Goal: Transaction & Acquisition: Purchase product/service

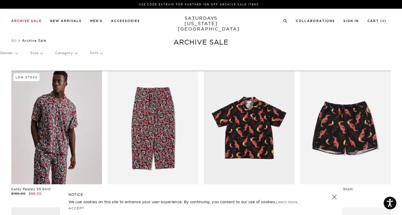
click at [336, 199] on link at bounding box center [334, 197] width 8 height 8
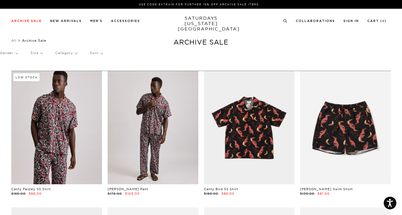
click at [156, 123] on link at bounding box center [153, 127] width 91 height 113
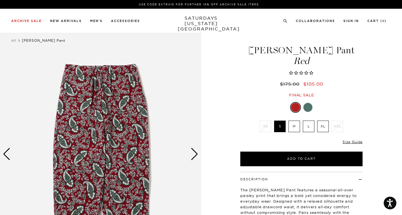
click at [308, 110] on div at bounding box center [308, 107] width 9 height 9
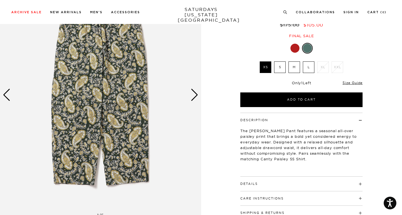
scroll to position [59, 0]
click at [293, 51] on div at bounding box center [295, 48] width 9 height 9
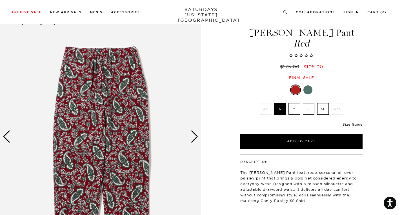
scroll to position [21, 0]
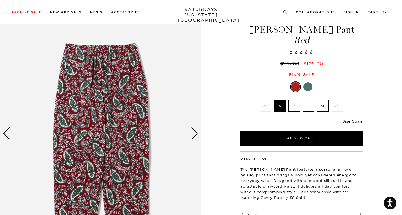
click at [195, 129] on div "Next slide" at bounding box center [195, 133] width 8 height 12
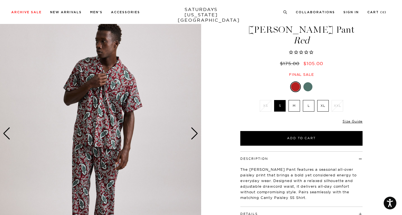
click at [195, 129] on div "Next slide" at bounding box center [195, 133] width 8 height 12
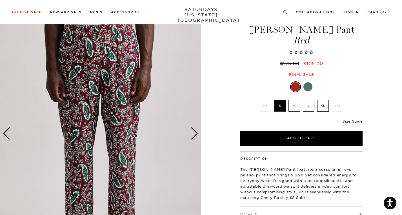
click at [195, 129] on div "Next slide" at bounding box center [195, 133] width 8 height 12
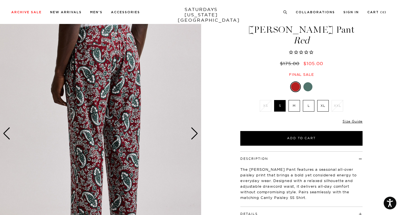
click at [195, 129] on div "Next slide" at bounding box center [195, 133] width 8 height 12
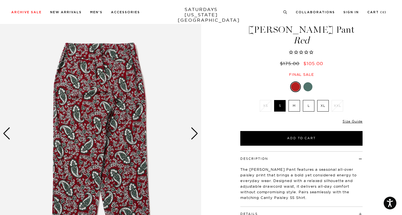
scroll to position [55, 0]
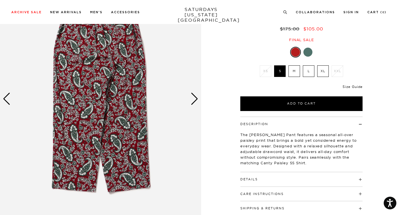
click at [347, 86] on link "Size Guide" at bounding box center [353, 87] width 20 height 4
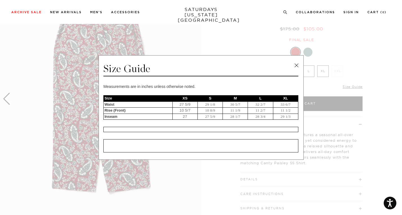
click at [295, 63] on link at bounding box center [296, 65] width 8 height 8
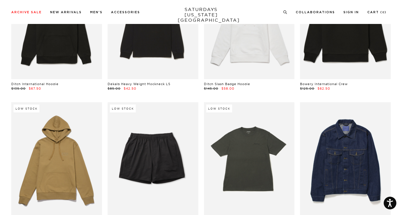
scroll to position [1987, 0]
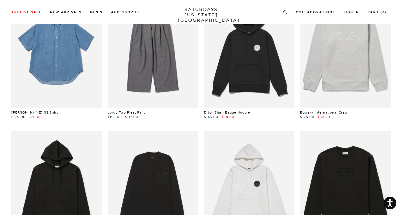
click at [48, 67] on link at bounding box center [56, 50] width 91 height 113
